Goal: Task Accomplishment & Management: Manage account settings

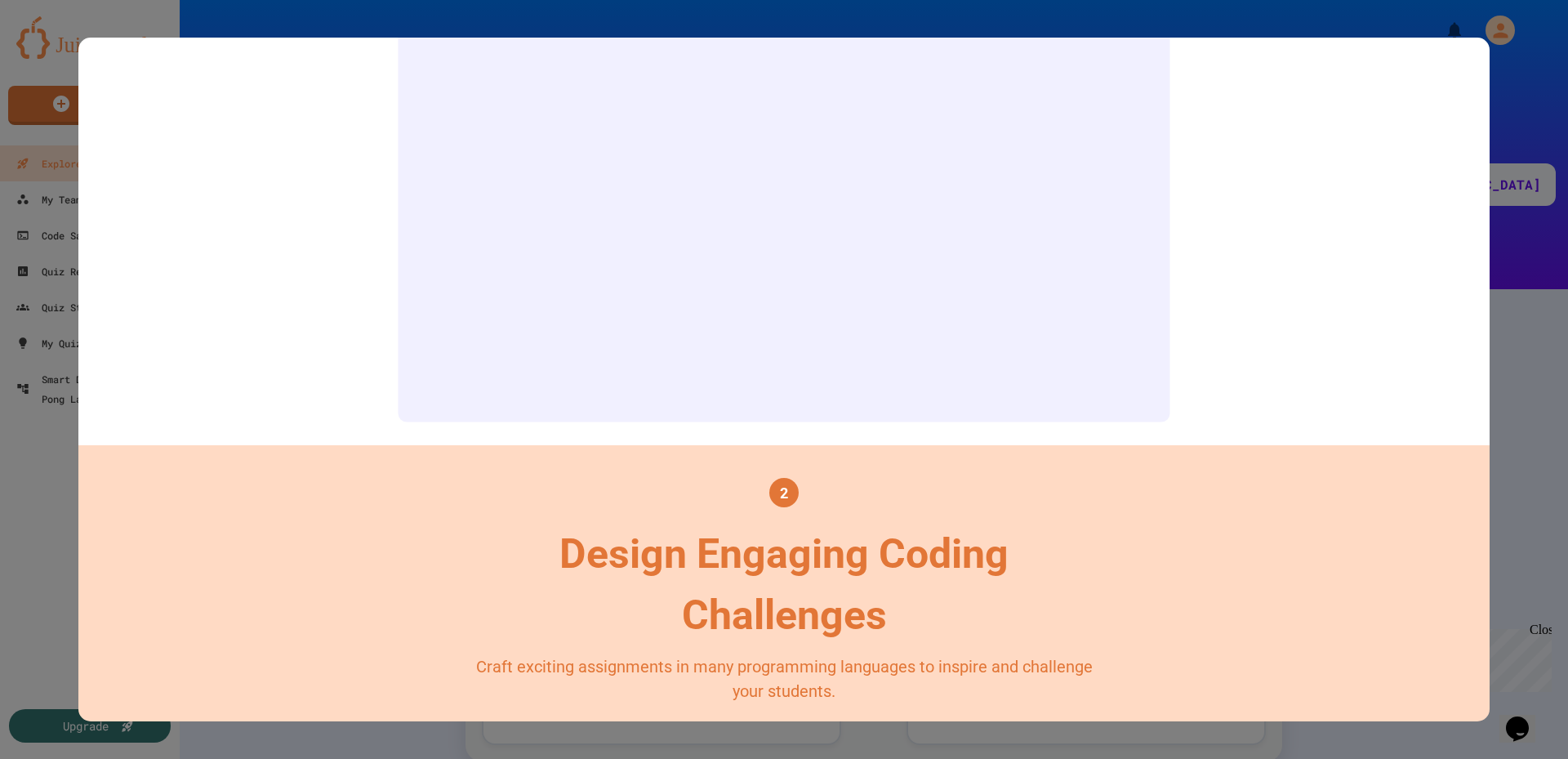
scroll to position [245, 0]
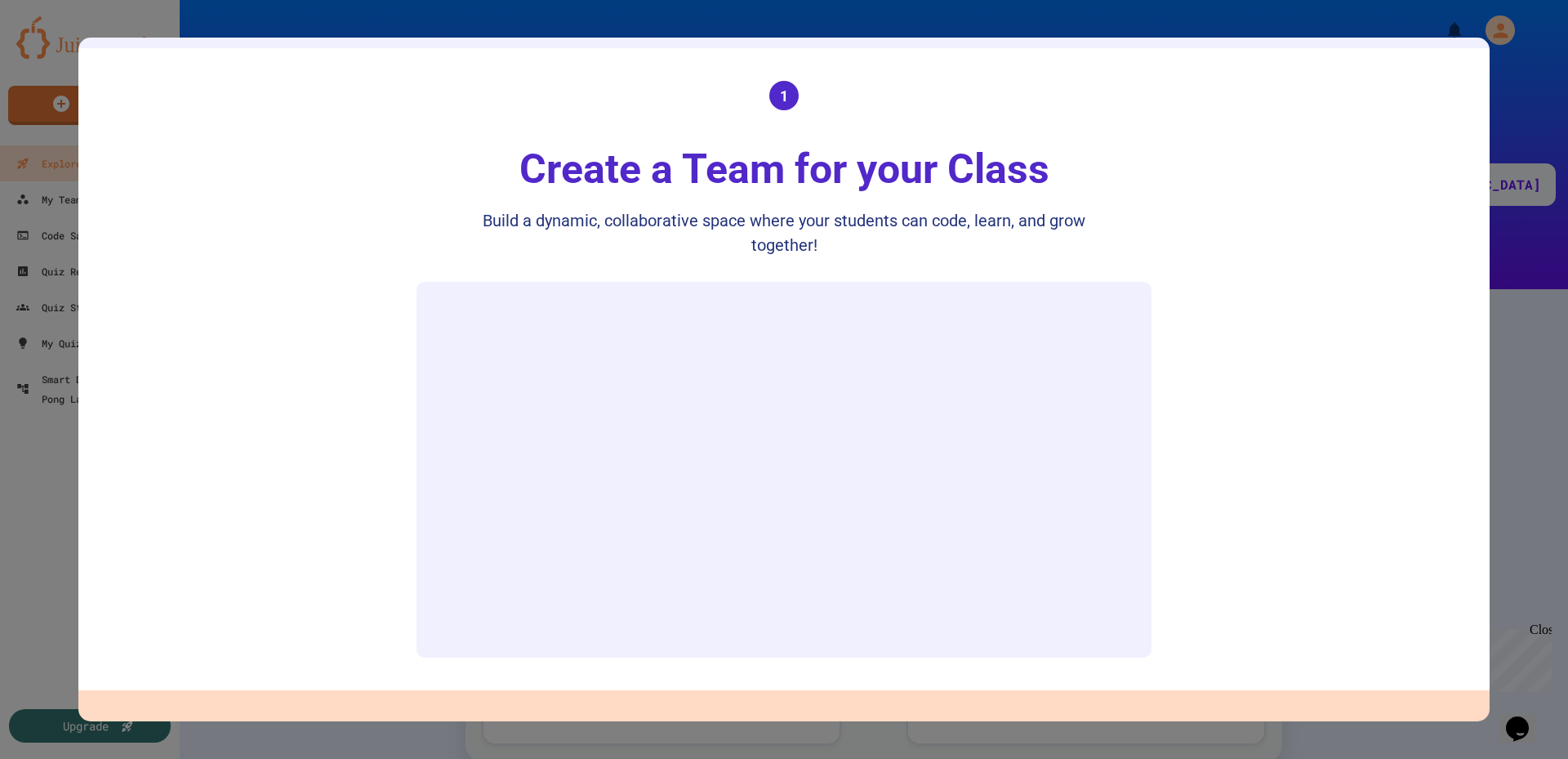
click at [789, 251] on div "Build a dynamic, collaborative space where your students can code, learn, and g…" at bounding box center [784, 233] width 653 height 49
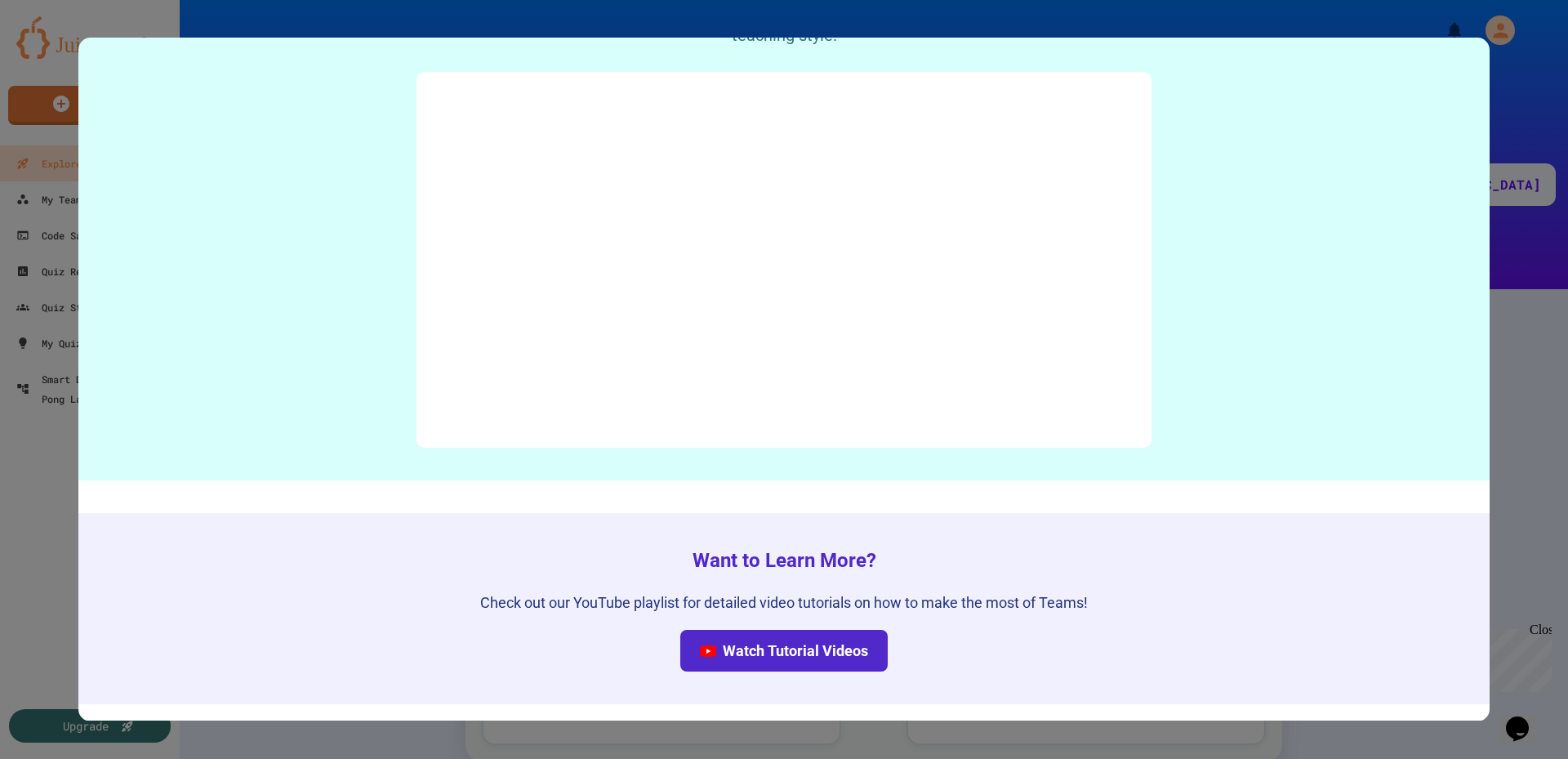
scroll to position [8040, 0]
click at [798, 645] on link "Watch Tutorial Videos" at bounding box center [784, 651] width 208 height 42
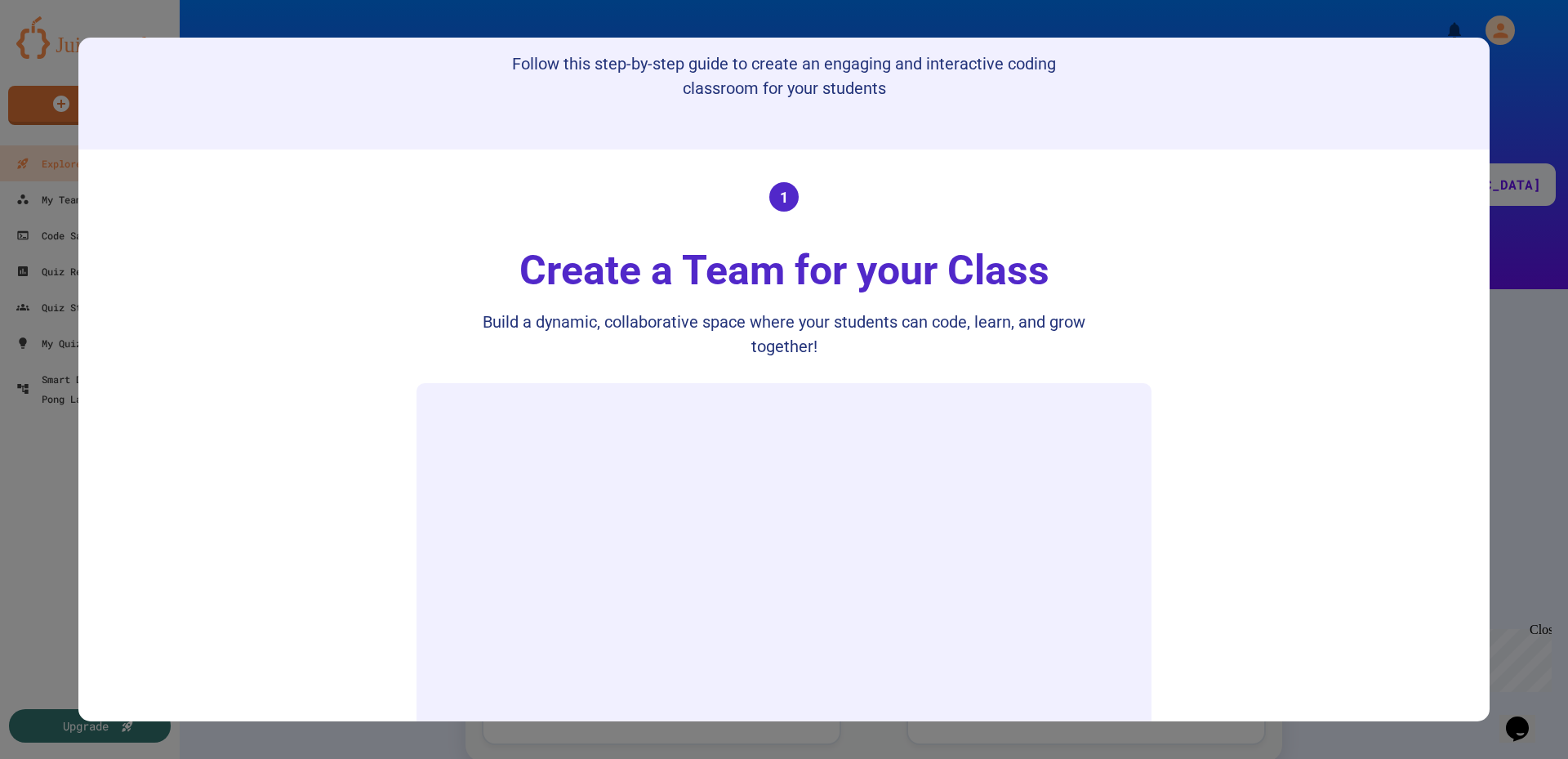
scroll to position [0, 0]
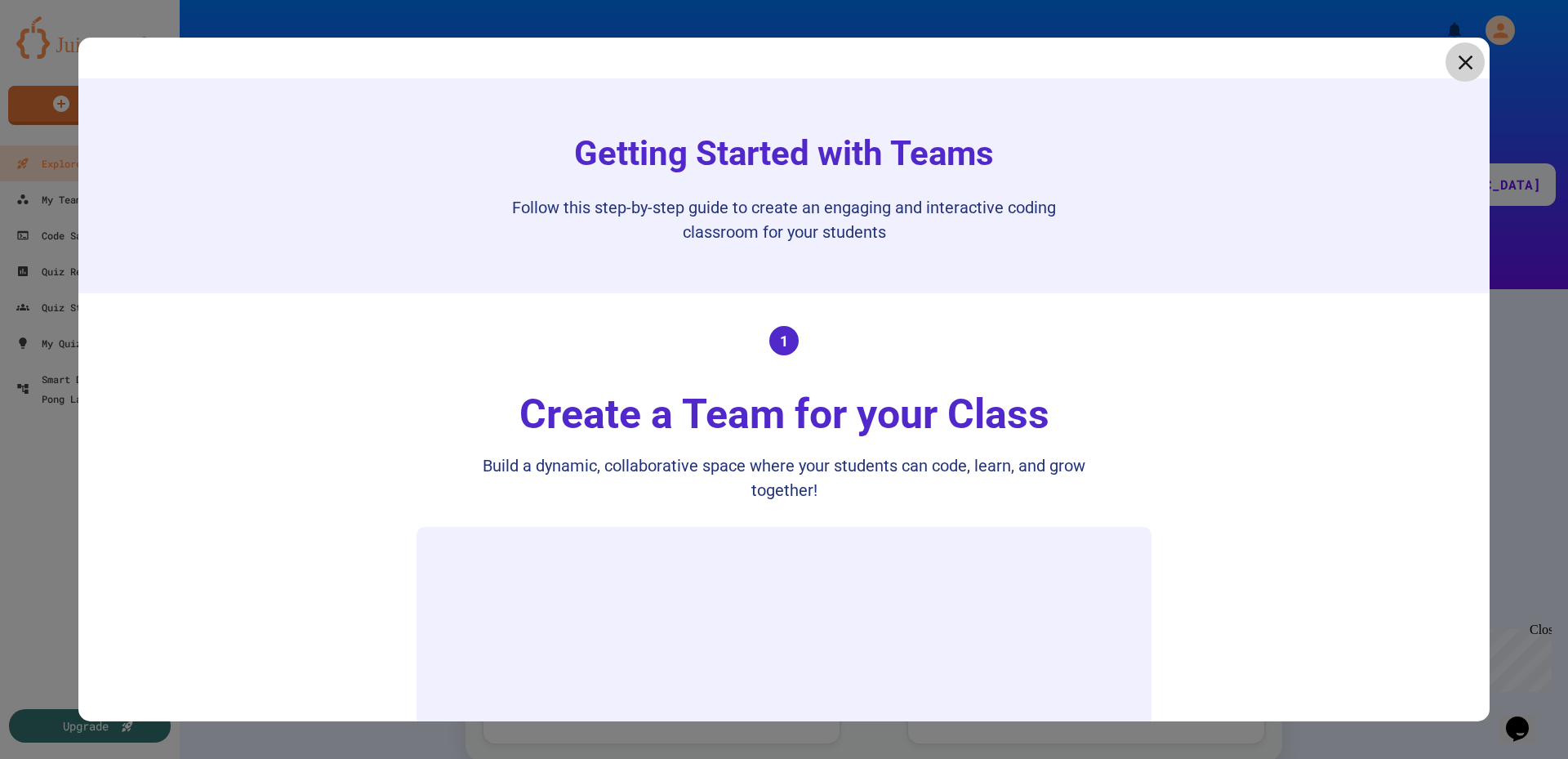
click at [1455, 62] on icon at bounding box center [1465, 62] width 24 height 25
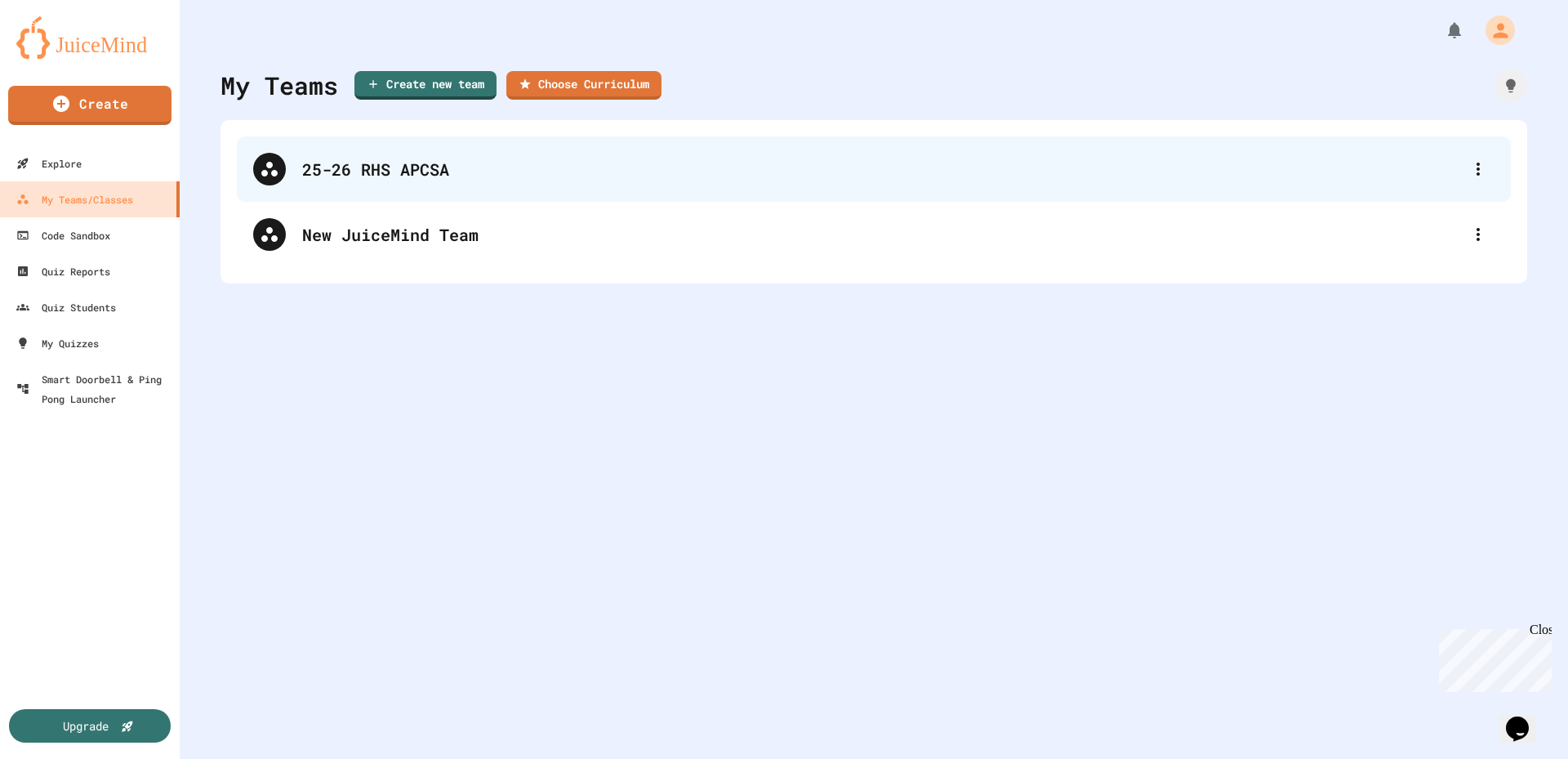
click at [397, 171] on div "25-26 RHS APCSA" at bounding box center [882, 169] width 1160 height 25
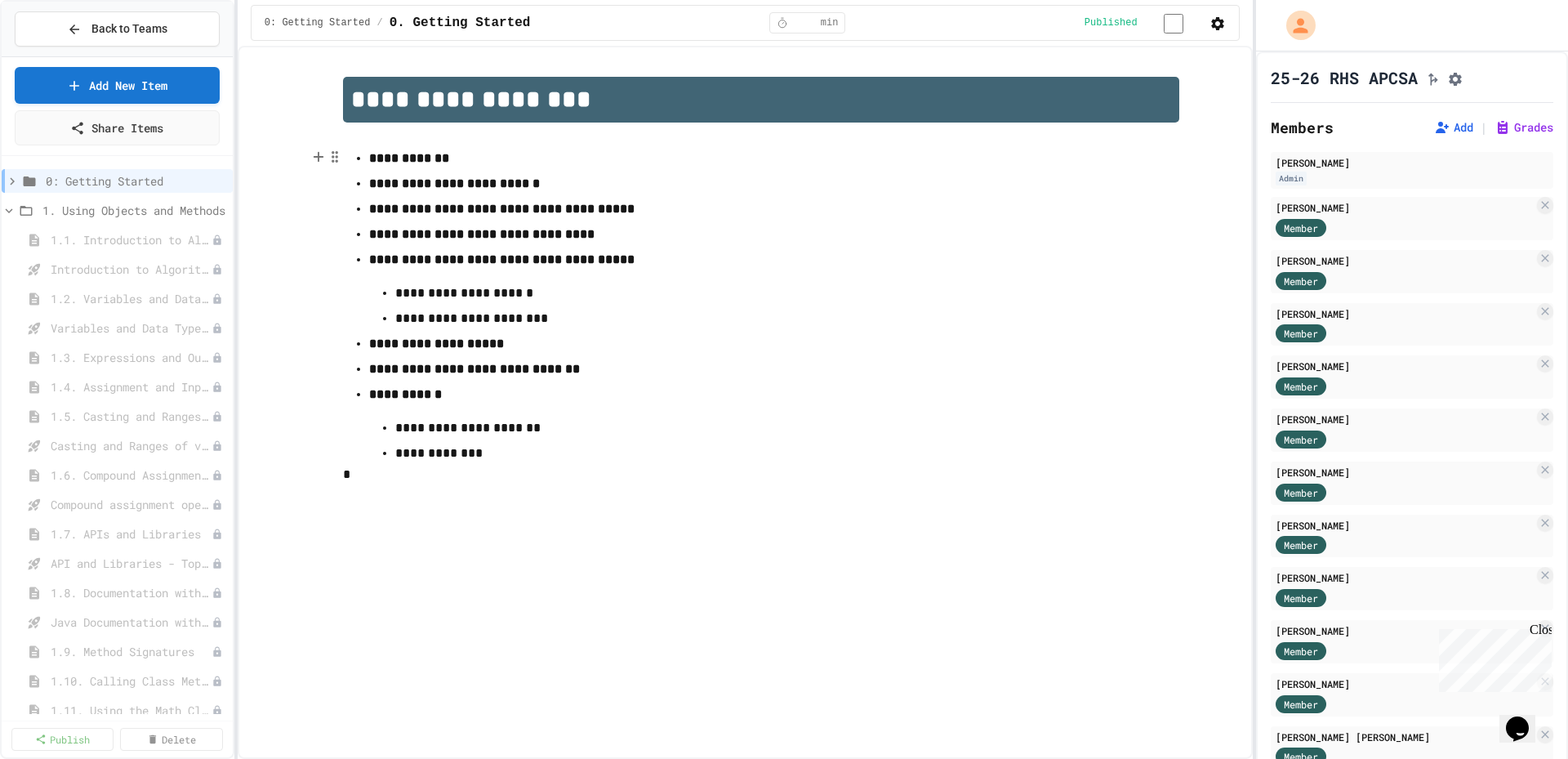
drag, startPoint x: 756, startPoint y: 271, endPoint x: 764, endPoint y: 266, distance: 9.4
click at [757, 270] on p "**********" at bounding box center [761, 260] width 784 height 21
click at [149, 30] on span "Back to Teams" at bounding box center [130, 29] width 76 height 17
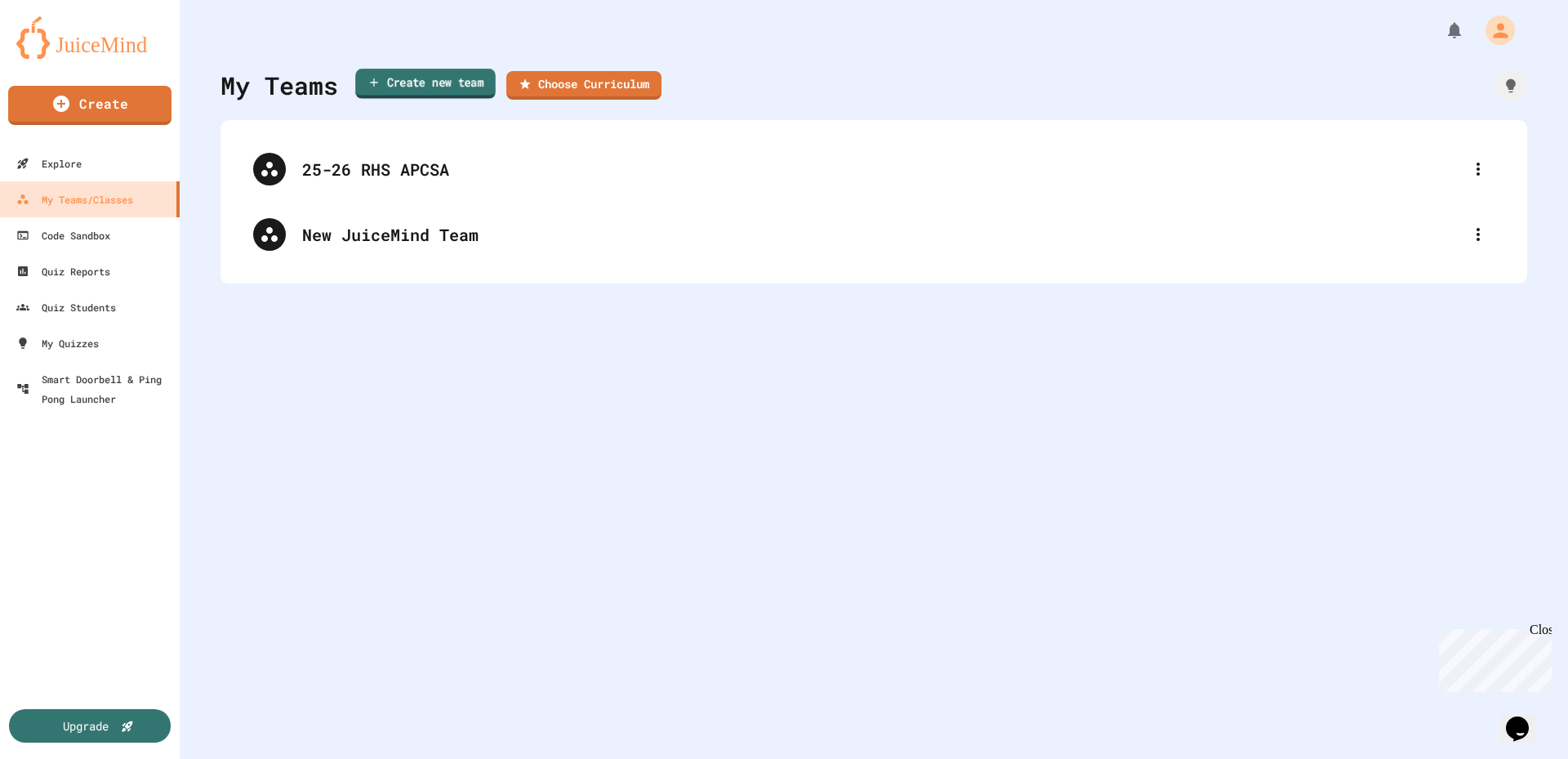
click at [441, 87] on link "Create new team" at bounding box center [426, 84] width 141 height 30
type input "**********"
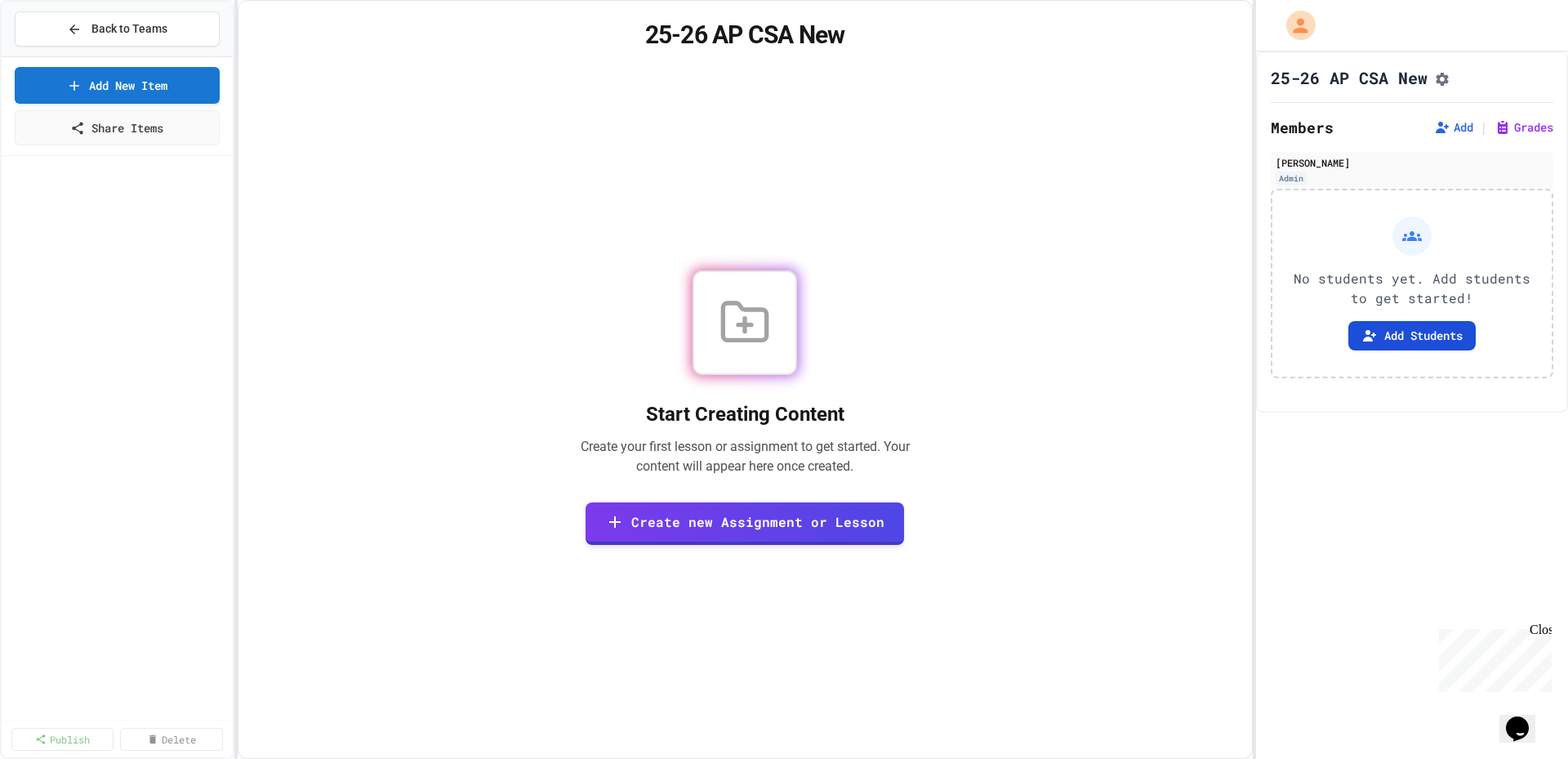
click at [1410, 337] on button "Add Students" at bounding box center [1412, 336] width 127 height 29
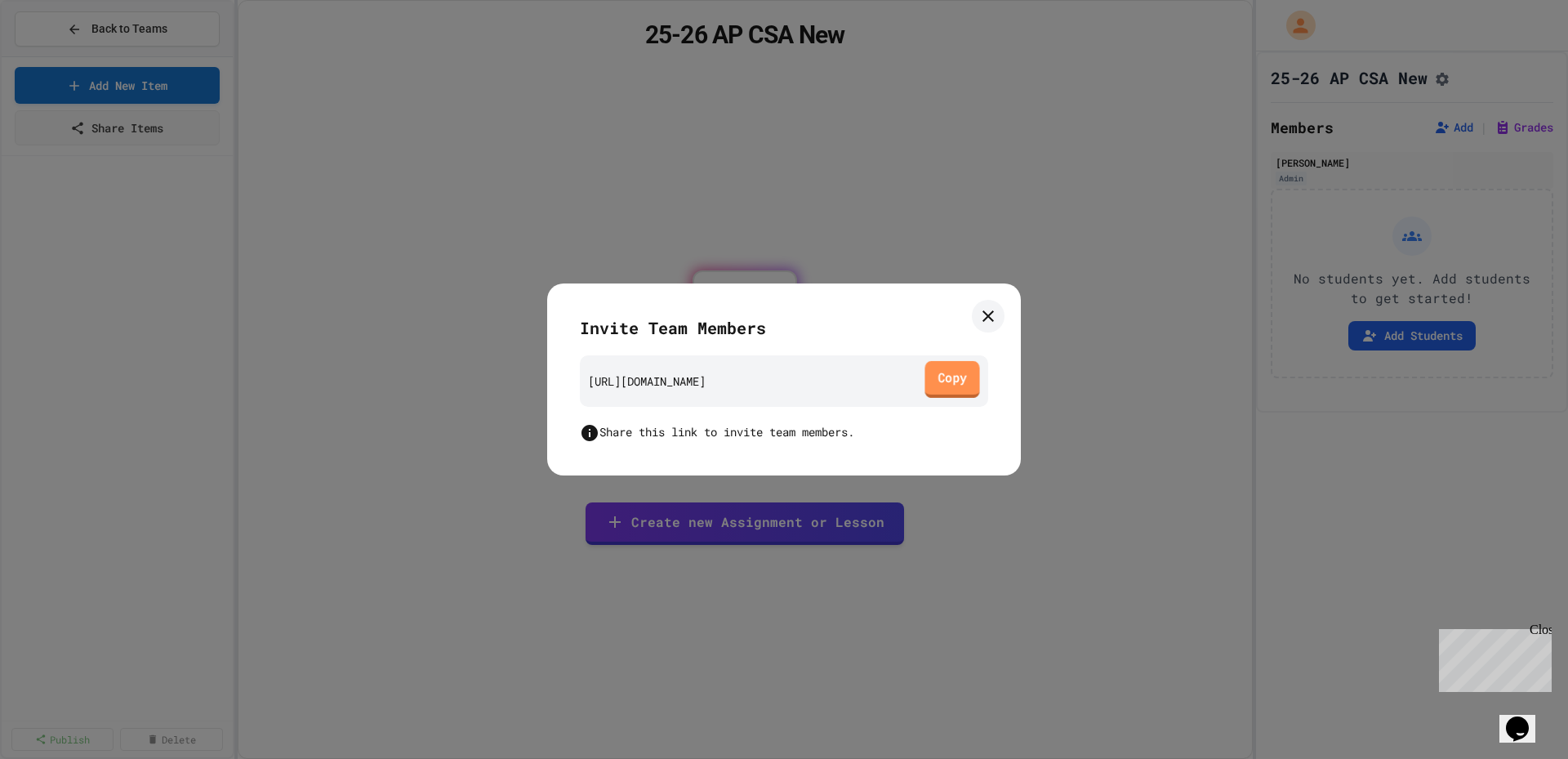
click at [963, 385] on link "Copy" at bounding box center [952, 380] width 54 height 37
click at [994, 313] on icon at bounding box center [988, 317] width 20 height 20
